Goal: Book appointment/travel/reservation

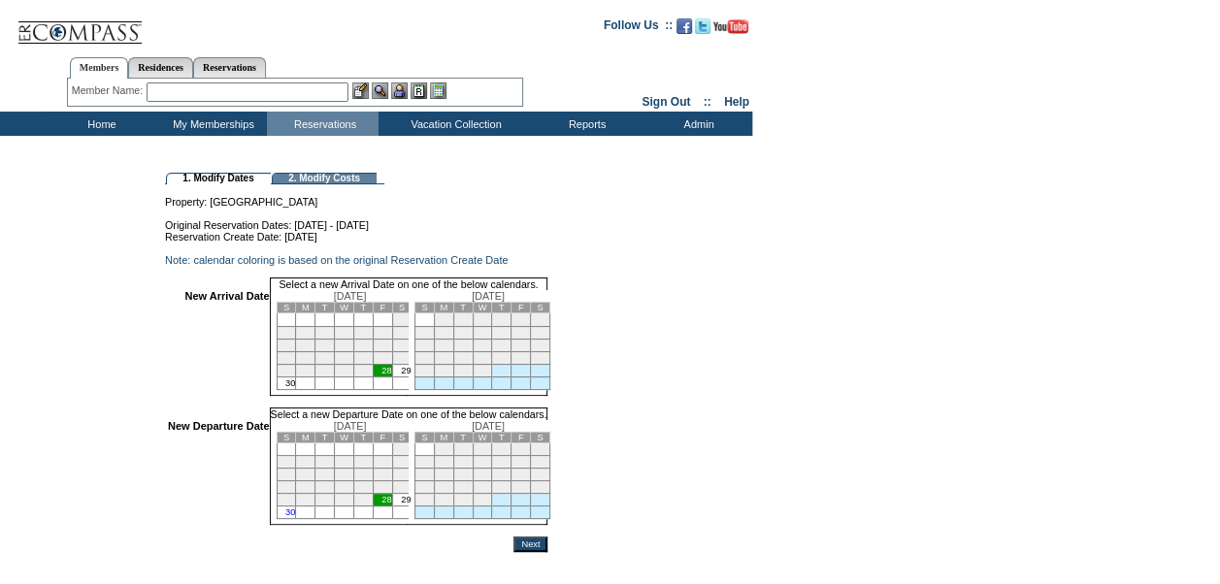
click at [296, 519] on td "30" at bounding box center [286, 513] width 19 height 13
click at [392, 377] on td "28" at bounding box center [382, 370] width 19 height 13
click at [547, 552] on input "Next" at bounding box center [530, 545] width 34 height 16
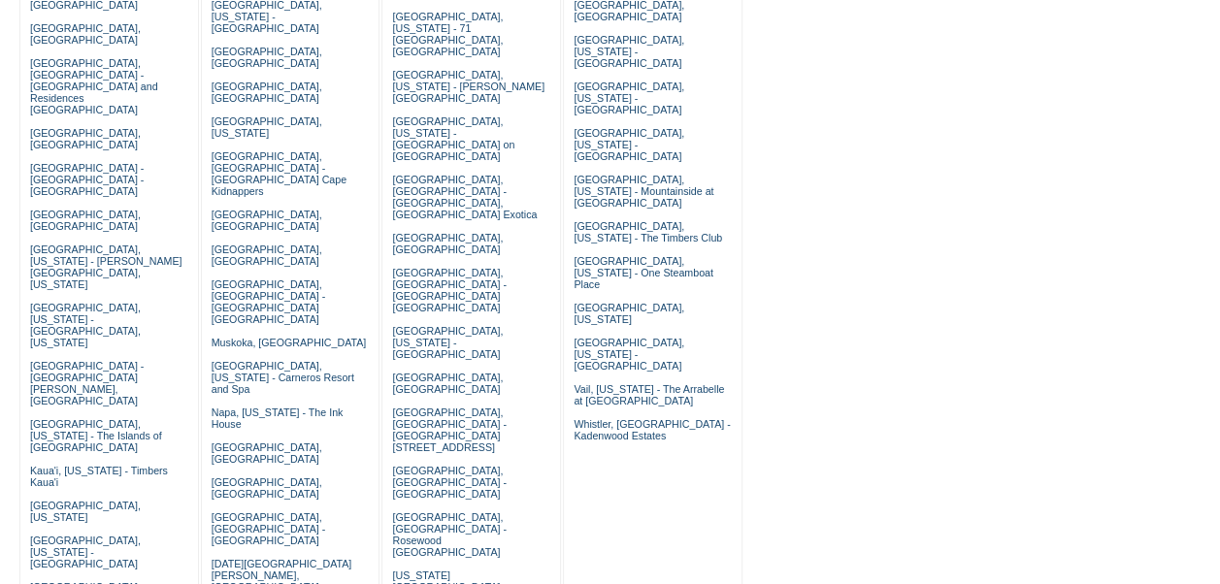
scroll to position [310, 0]
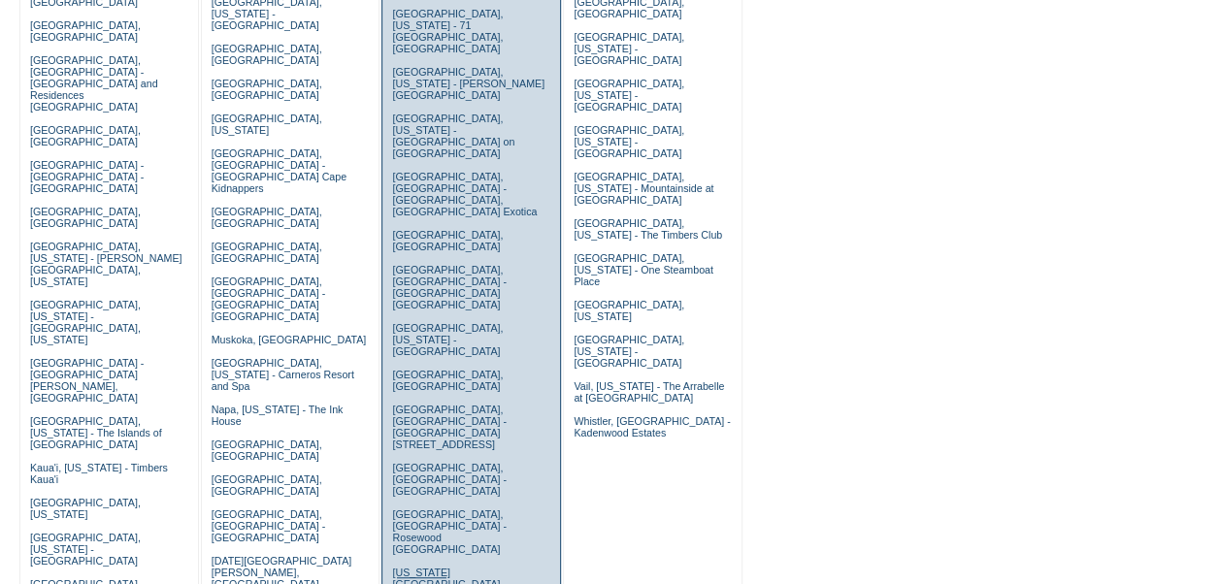
click at [460, 567] on link "[US_STATE][GEOGRAPHIC_DATA], [US_STATE][GEOGRAPHIC_DATA]" at bounding box center [447, 590] width 111 height 47
